Goal: Task Accomplishment & Management: Complete application form

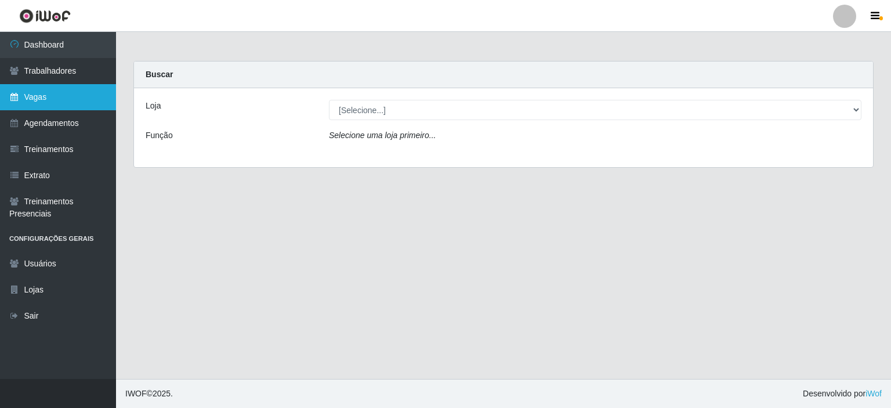
click at [56, 98] on link "Vagas" at bounding box center [58, 97] width 116 height 26
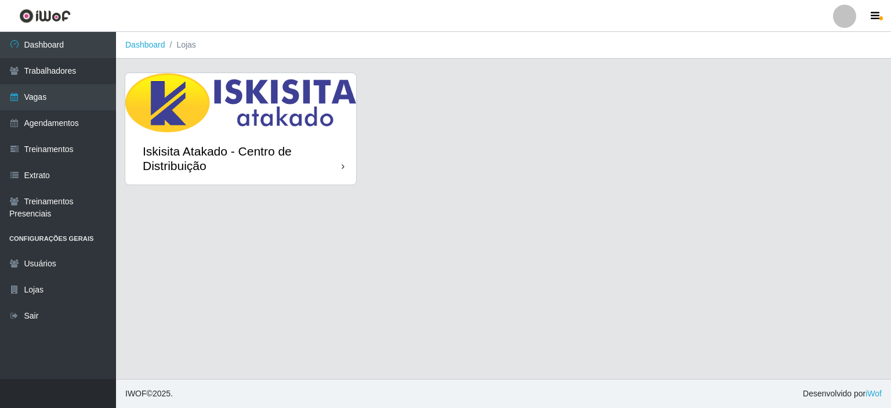
click at [301, 147] on div "Iskisita Atakado - Centro de Distribuição" at bounding box center [242, 158] width 199 height 29
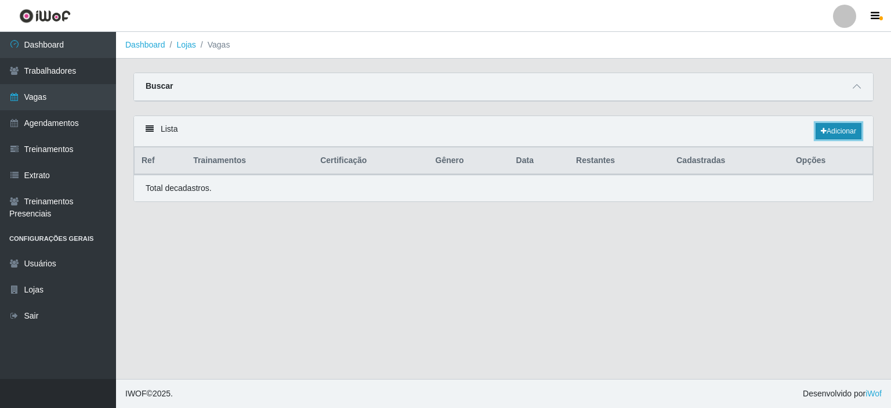
click at [847, 129] on link "Adicionar" at bounding box center [839, 131] width 46 height 16
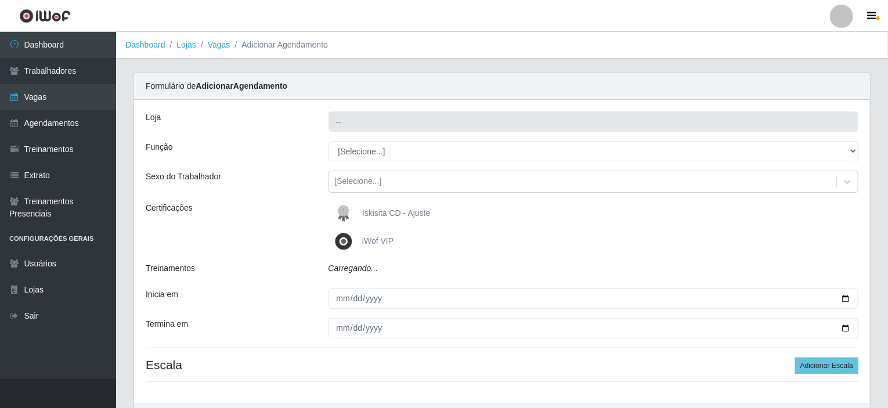
type input "Iskisita Atakado - Centro de Distribuição"
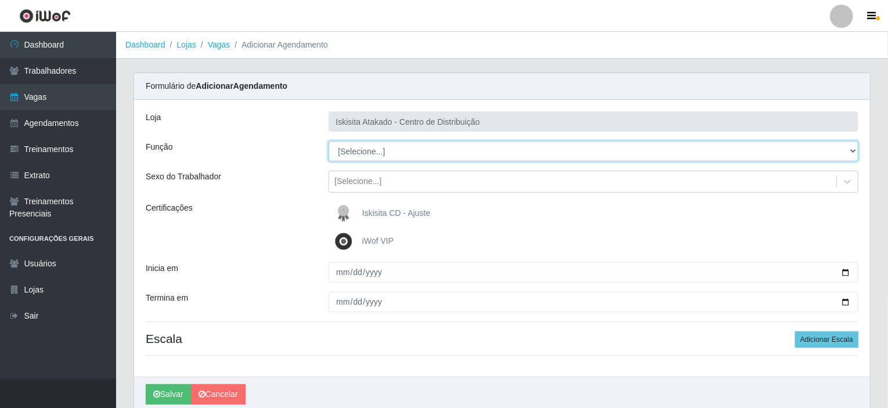
click at [416, 154] on select "[Selecione...] Auxiliar de Estoque Auxiliar de Estoque + Auxiliar de Estoque ++…" at bounding box center [593, 151] width 530 height 20
select select "75"
click at [328, 141] on select "[Selecione...] Auxiliar de Estoque Auxiliar de Estoque + Auxiliar de Estoque ++…" at bounding box center [593, 151] width 530 height 20
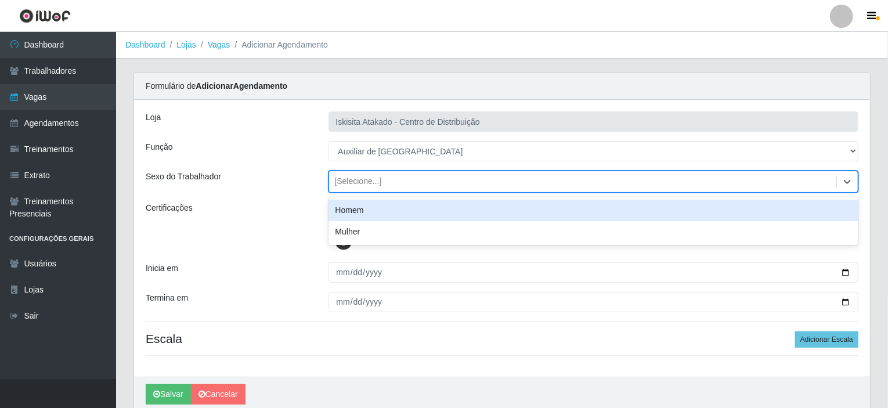
click at [377, 177] on div "[Selecione...]" at bounding box center [358, 182] width 47 height 12
click at [364, 212] on div "Homem" at bounding box center [593, 210] width 530 height 21
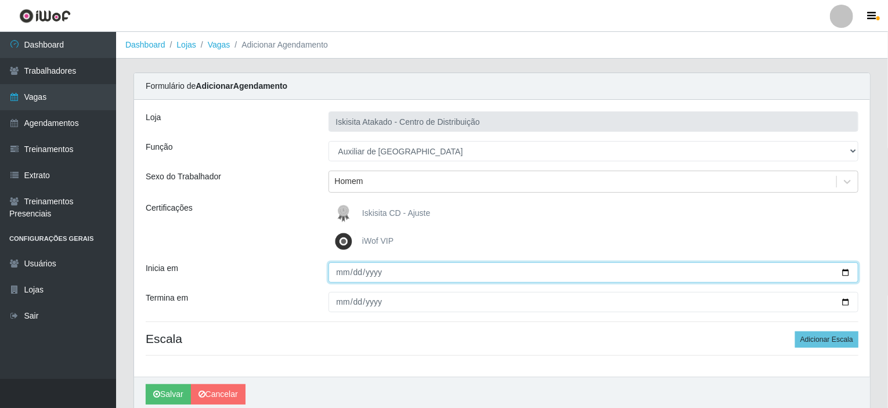
click at [374, 280] on input "Inicia em" at bounding box center [593, 272] width 530 height 20
type input "2025-10-01"
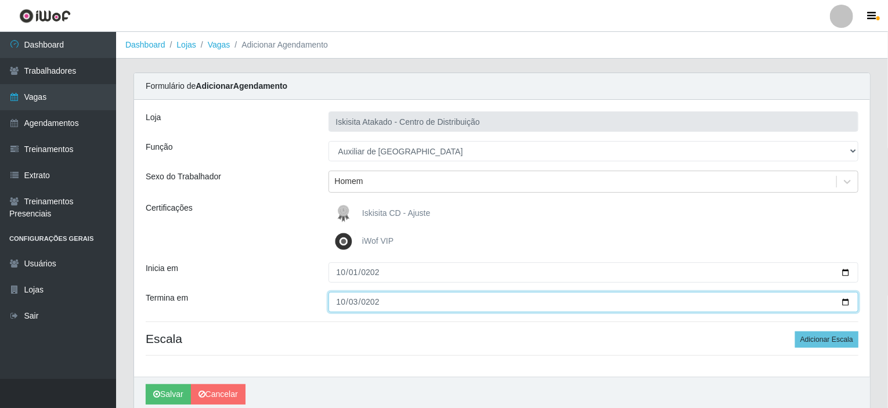
type input "2025-10-03"
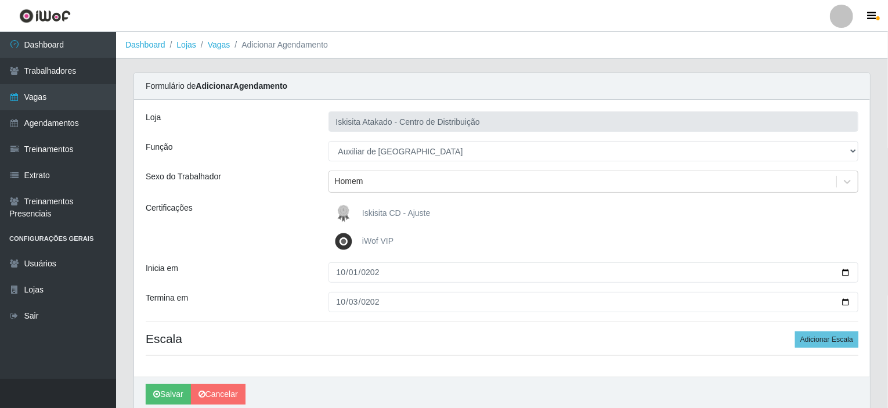
click at [515, 371] on div "Loja Iskisita Atakado - Centro de Distribuição Função [Selecione...] Auxiliar d…" at bounding box center [502, 238] width 736 height 277
click at [831, 337] on button "Adicionar Escala" at bounding box center [826, 339] width 63 height 16
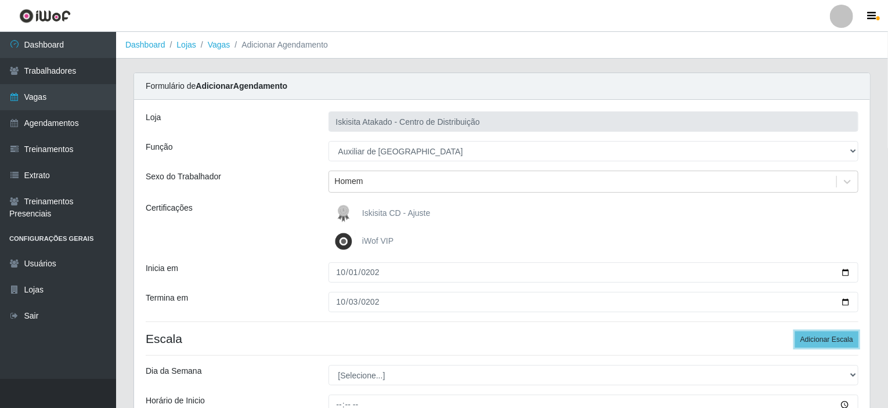
scroll to position [174, 0]
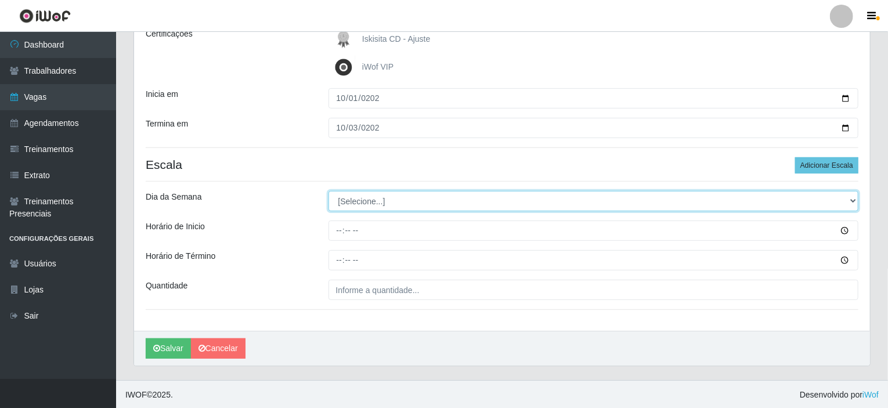
click at [369, 200] on select "[Selecione...] Segunda Terça Quarta Quinta Sexta Sábado Domingo" at bounding box center [593, 201] width 530 height 20
select select "3"
click at [328, 191] on select "[Selecione...] Segunda Terça Quarta Quinta Sexta Sábado Domingo" at bounding box center [593, 201] width 530 height 20
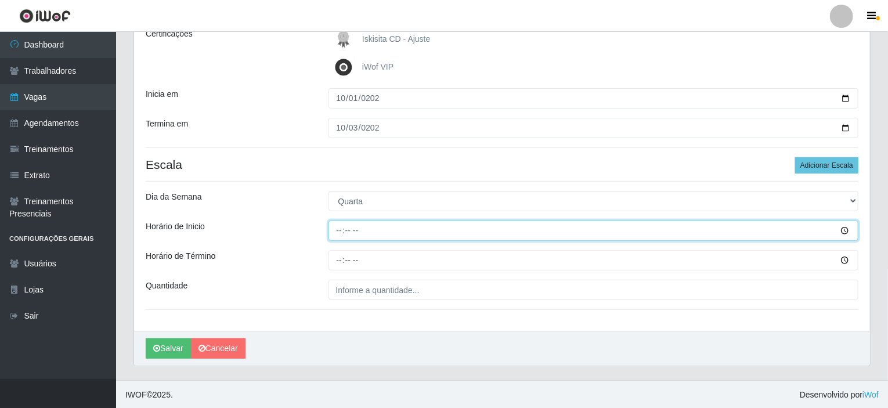
click at [339, 229] on input "Horário de Inicio" at bounding box center [593, 231] width 530 height 20
type input "22:00"
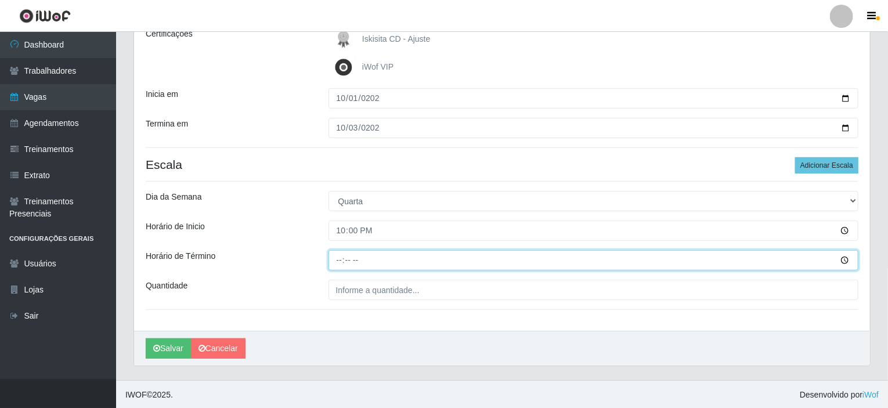
type input "04:00"
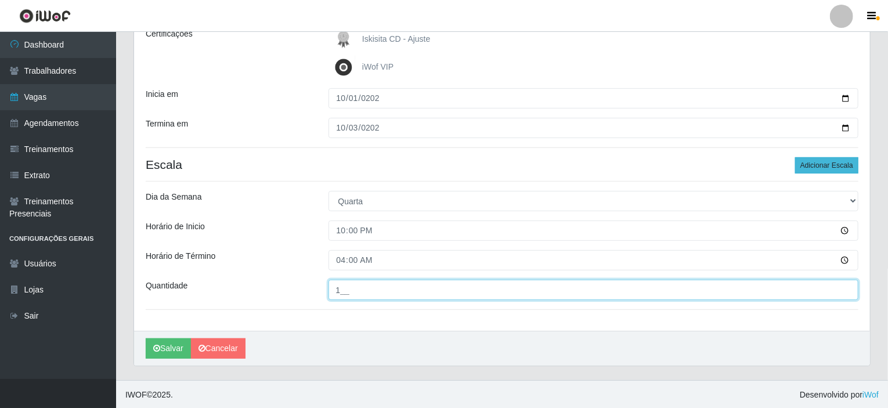
type input "1__"
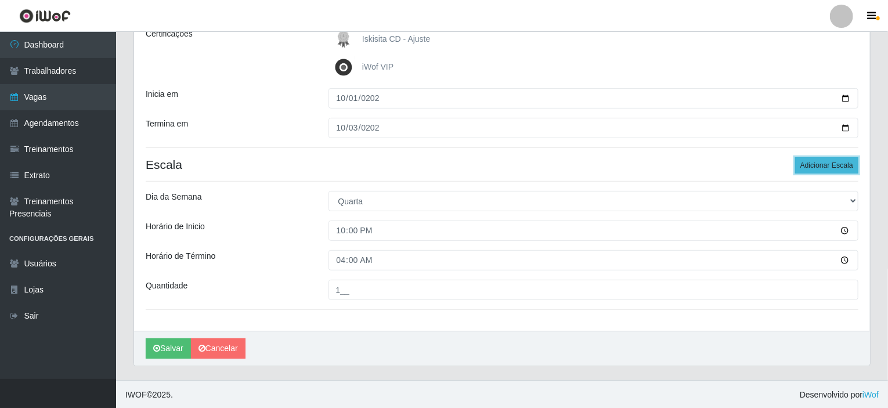
click at [804, 163] on button "Adicionar Escala" at bounding box center [826, 165] width 63 height 16
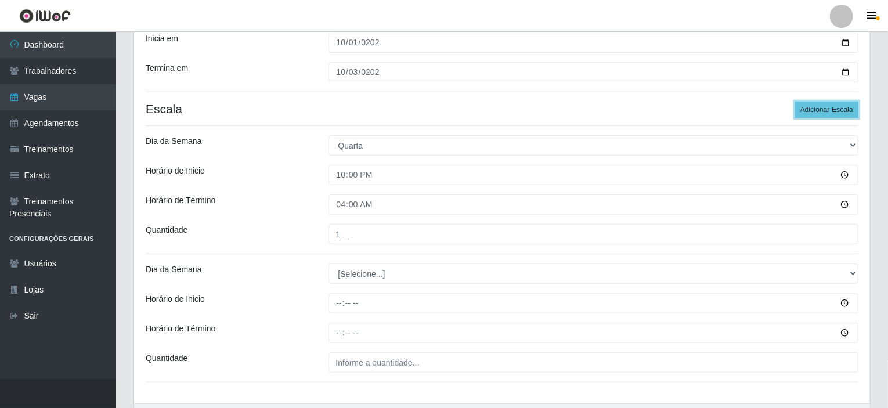
scroll to position [290, 0]
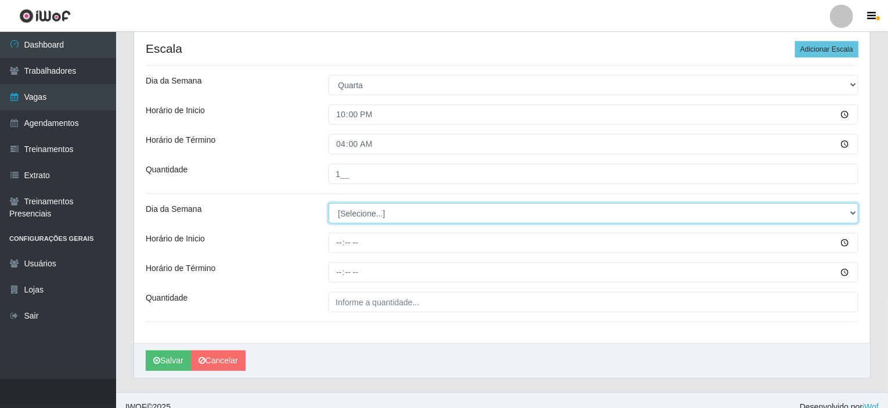
click at [378, 214] on select "[Selecione...] Segunda Terça Quarta Quinta Sexta Sábado Domingo" at bounding box center [593, 213] width 530 height 20
select select "4"
click at [328, 203] on select "[Selecione...] Segunda Terça Quarta Quinta Sexta Sábado Domingo" at bounding box center [593, 213] width 530 height 20
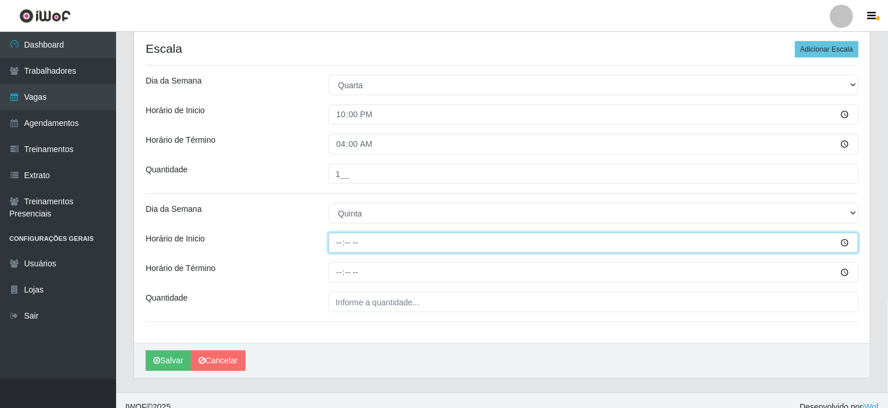
click at [340, 243] on input "Horário de Inicio" at bounding box center [593, 243] width 530 height 20
type input "22:00"
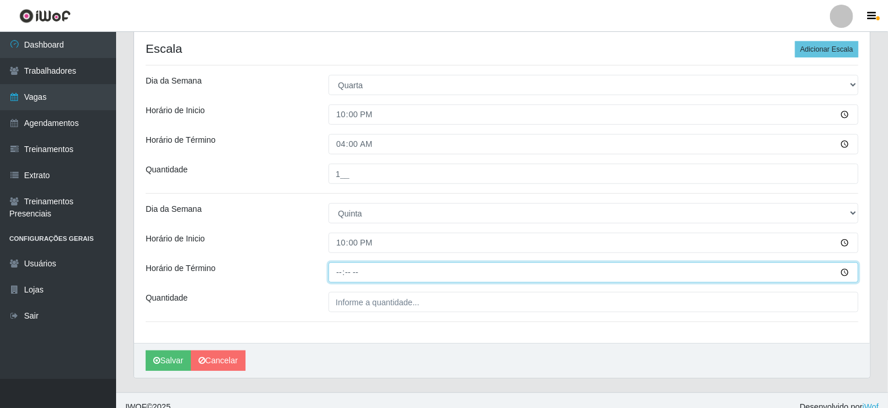
type input "04:00"
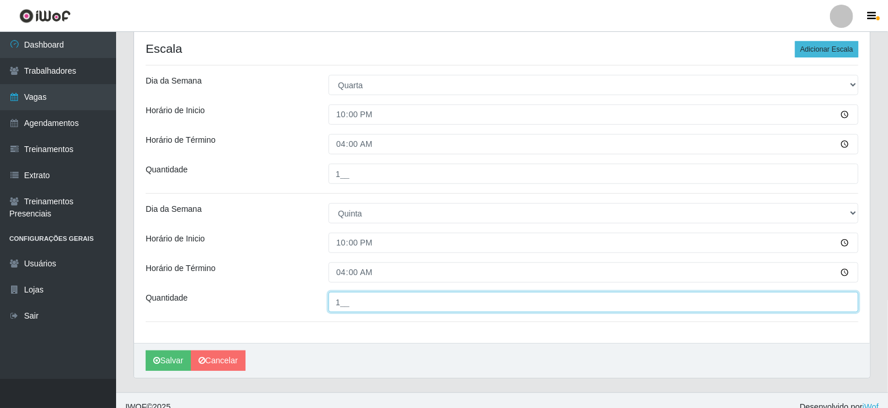
type input "1__"
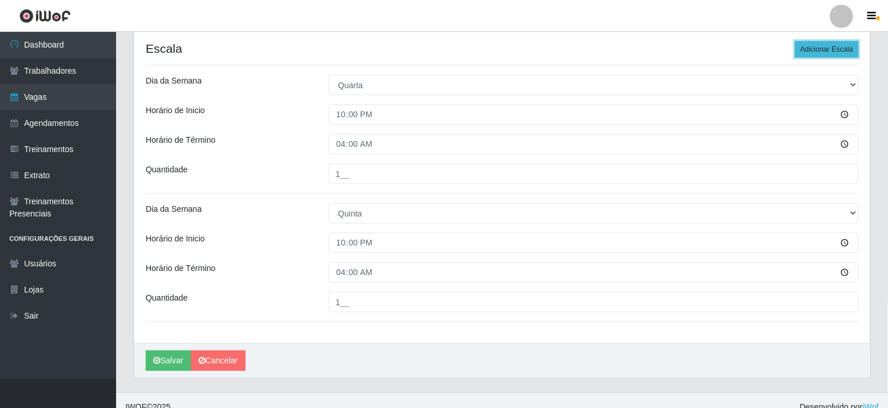
click at [813, 45] on button "Adicionar Escala" at bounding box center [826, 49] width 63 height 16
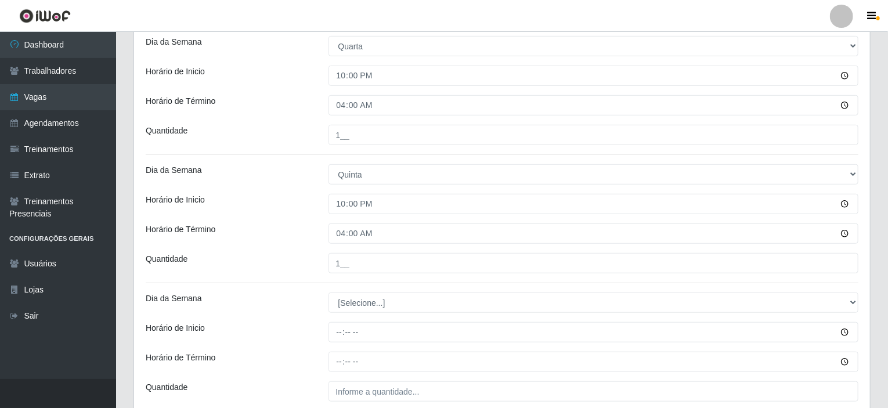
scroll to position [406, 0]
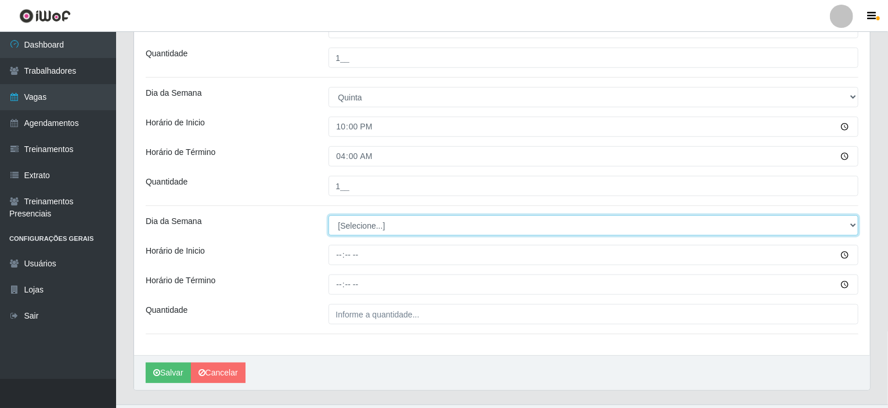
click at [367, 231] on select "[Selecione...] Segunda Terça Quarta Quinta Sexta Sábado Domingo" at bounding box center [593, 225] width 530 height 20
select select "5"
click at [328, 215] on select "[Selecione...] Segunda Terça Quarta Quinta Sexta Sábado Domingo" at bounding box center [593, 225] width 530 height 20
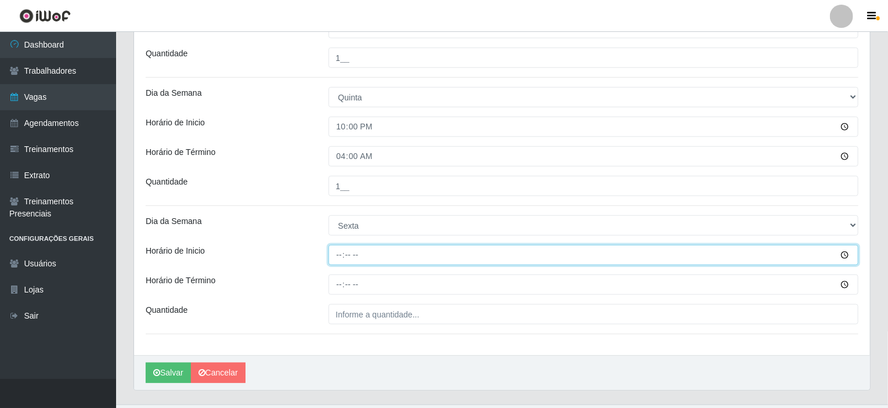
click at [342, 255] on input "Horário de Inicio" at bounding box center [593, 255] width 530 height 20
type input "22:00"
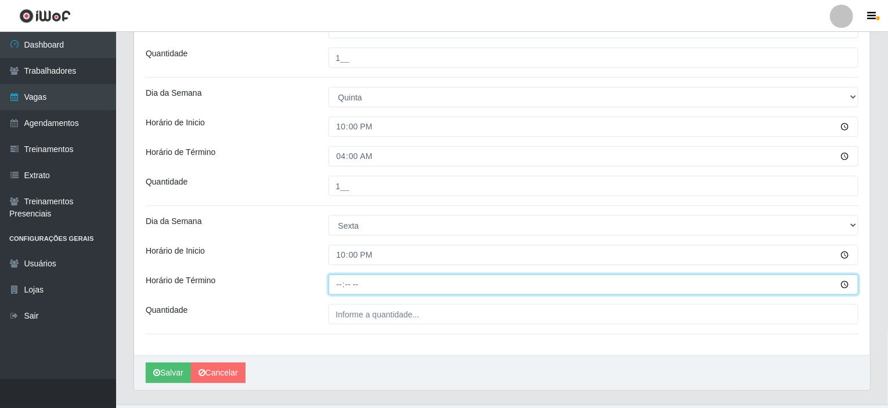
type input "04:00"
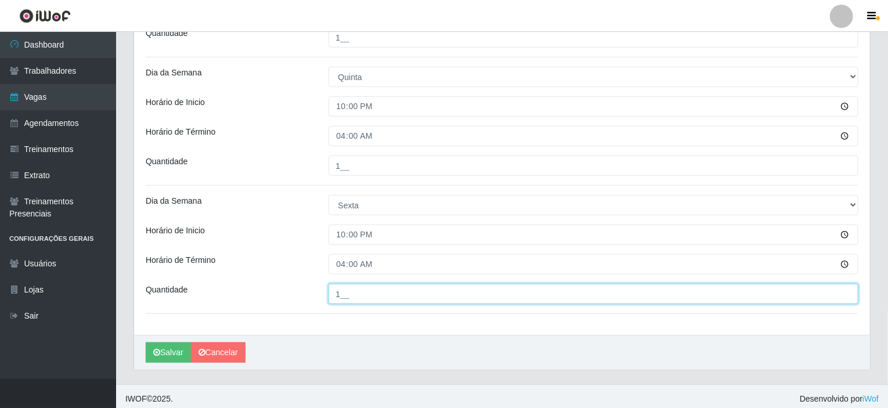
scroll to position [430, 0]
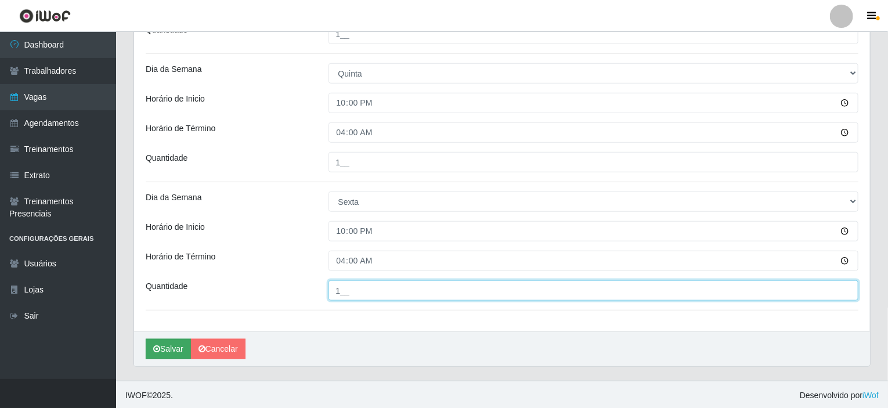
type input "1__"
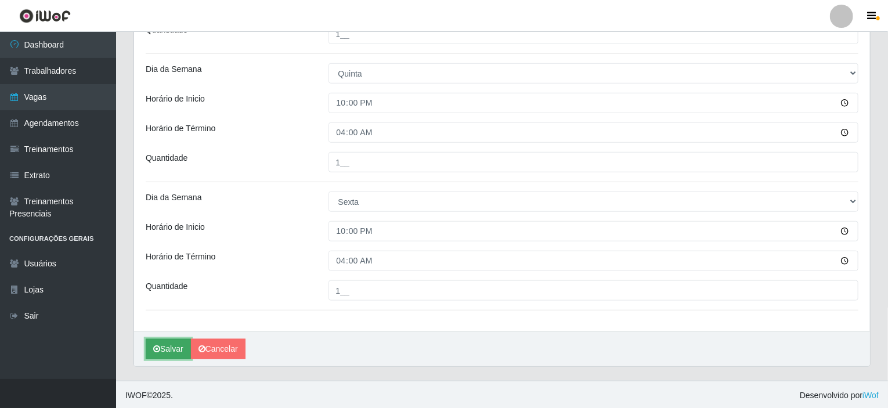
click at [161, 350] on button "Salvar" at bounding box center [168, 349] width 45 height 20
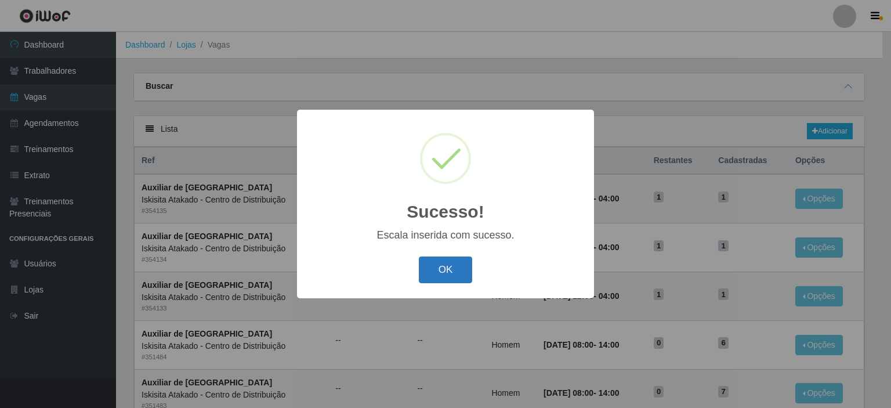
click at [456, 269] on button "OK" at bounding box center [446, 270] width 54 height 27
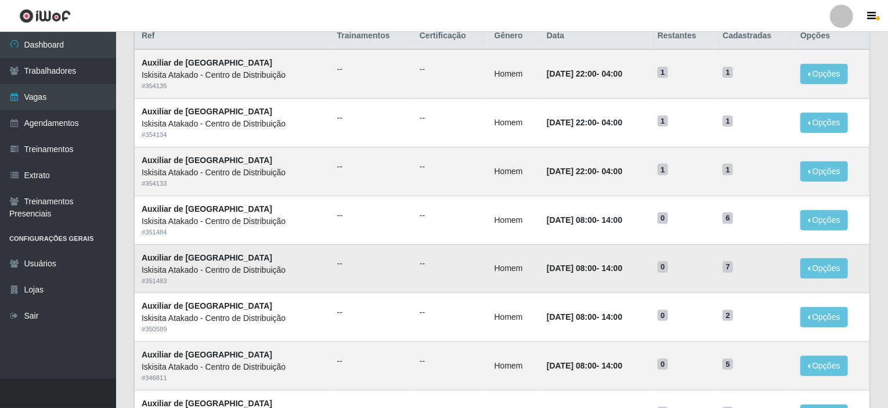
scroll to position [58, 0]
